Goal: Task Accomplishment & Management: Use online tool/utility

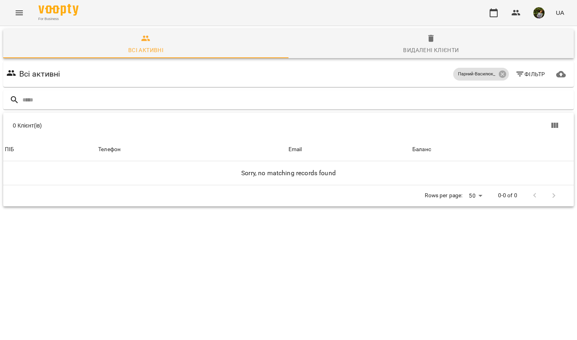
scroll to position [35, 0]
click at [18, 11] on icon "Menu" at bounding box center [19, 12] width 7 height 5
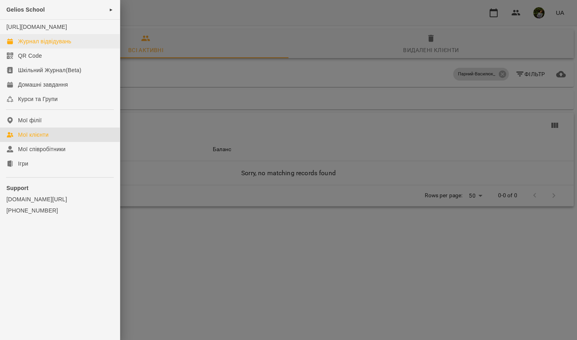
click at [50, 45] on div "Журнал відвідувань" at bounding box center [44, 41] width 53 height 8
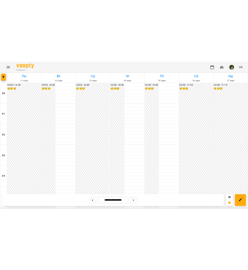
scroll to position [814, 0]
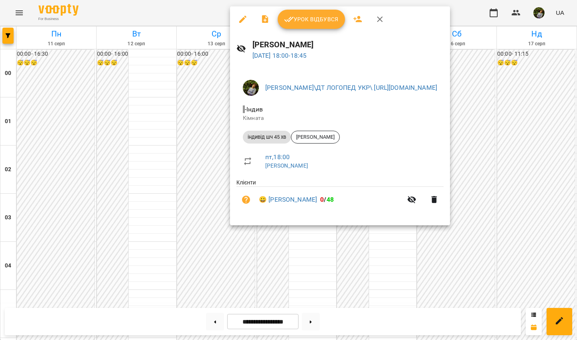
click at [248, 270] on div at bounding box center [288, 170] width 577 height 340
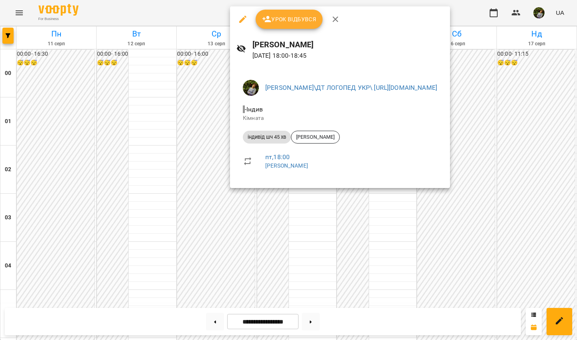
click at [248, 250] on div at bounding box center [288, 170] width 577 height 340
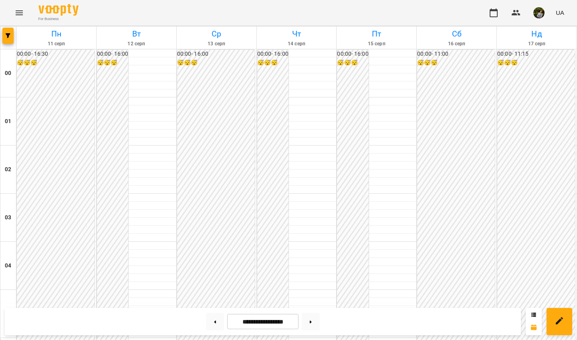
scroll to position [726, 0]
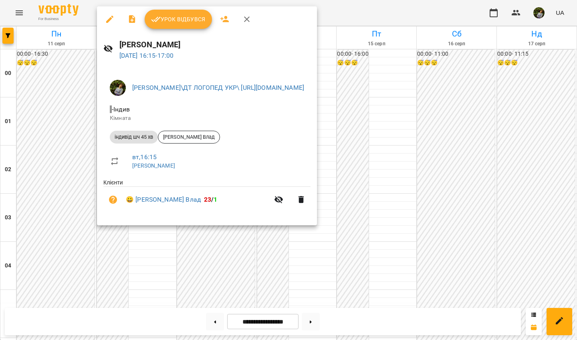
click at [138, 234] on div at bounding box center [288, 170] width 577 height 340
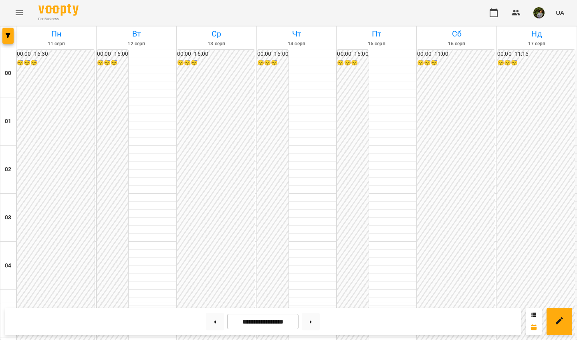
scroll to position [692, 0]
